Goal: Information Seeking & Learning: Learn about a topic

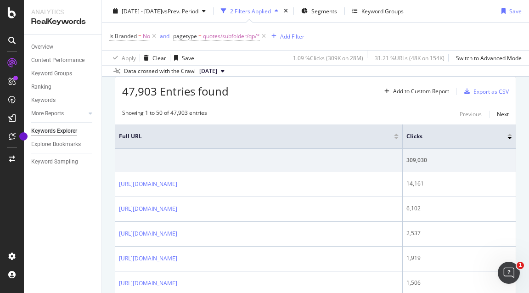
scroll to position [115, 0]
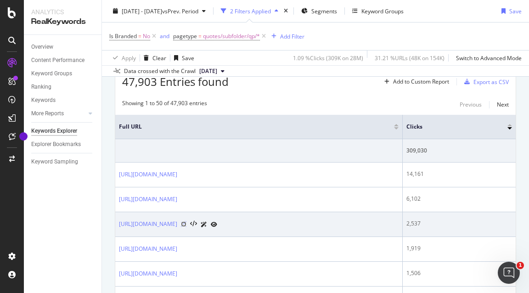
click at [186, 226] on icon at bounding box center [184, 224] width 6 height 6
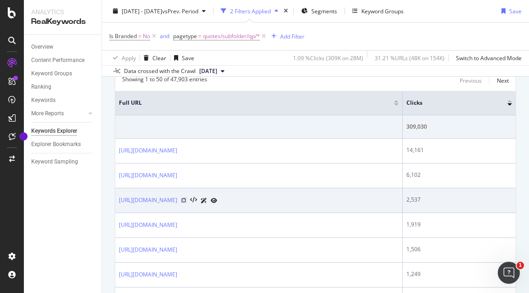
scroll to position [142, 0]
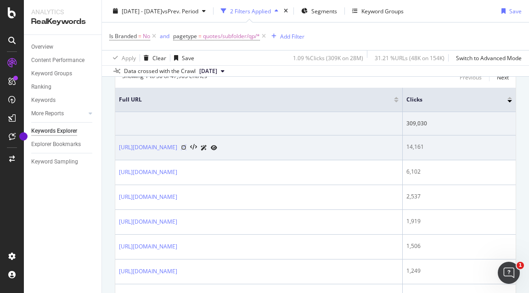
click at [186, 147] on icon at bounding box center [184, 148] width 6 height 6
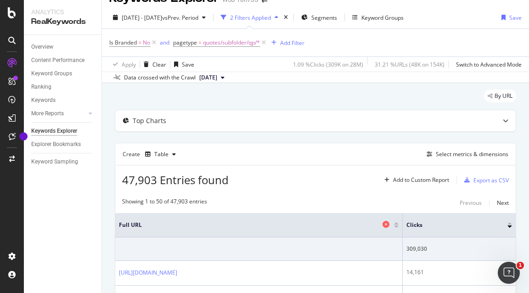
scroll to position [0, 0]
